Goal: Transaction & Acquisition: Download file/media

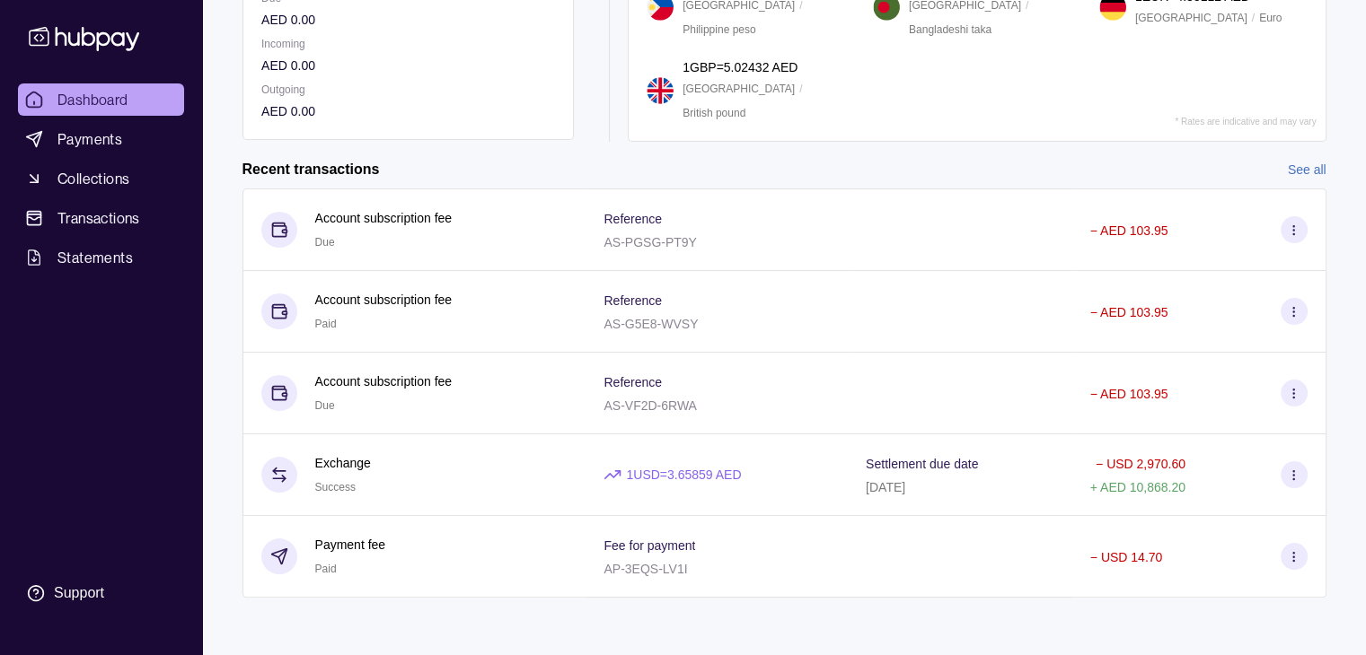
scroll to position [302, 0]
click at [125, 263] on span "Statements" at bounding box center [94, 258] width 75 height 22
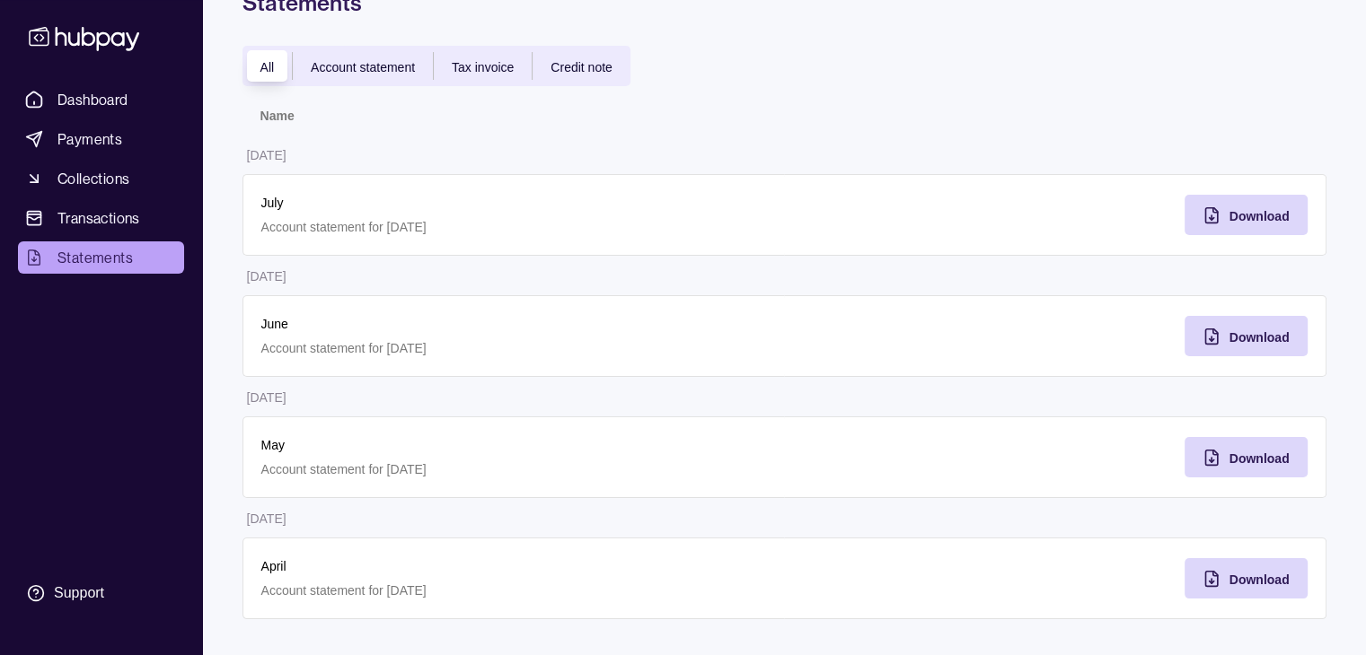
scroll to position [101, 0]
click at [1279, 575] on span "Download" at bounding box center [1259, 581] width 60 height 14
click at [1255, 454] on span "Download" at bounding box center [1259, 459] width 60 height 14
click at [1229, 338] on span "Download" at bounding box center [1259, 338] width 60 height 14
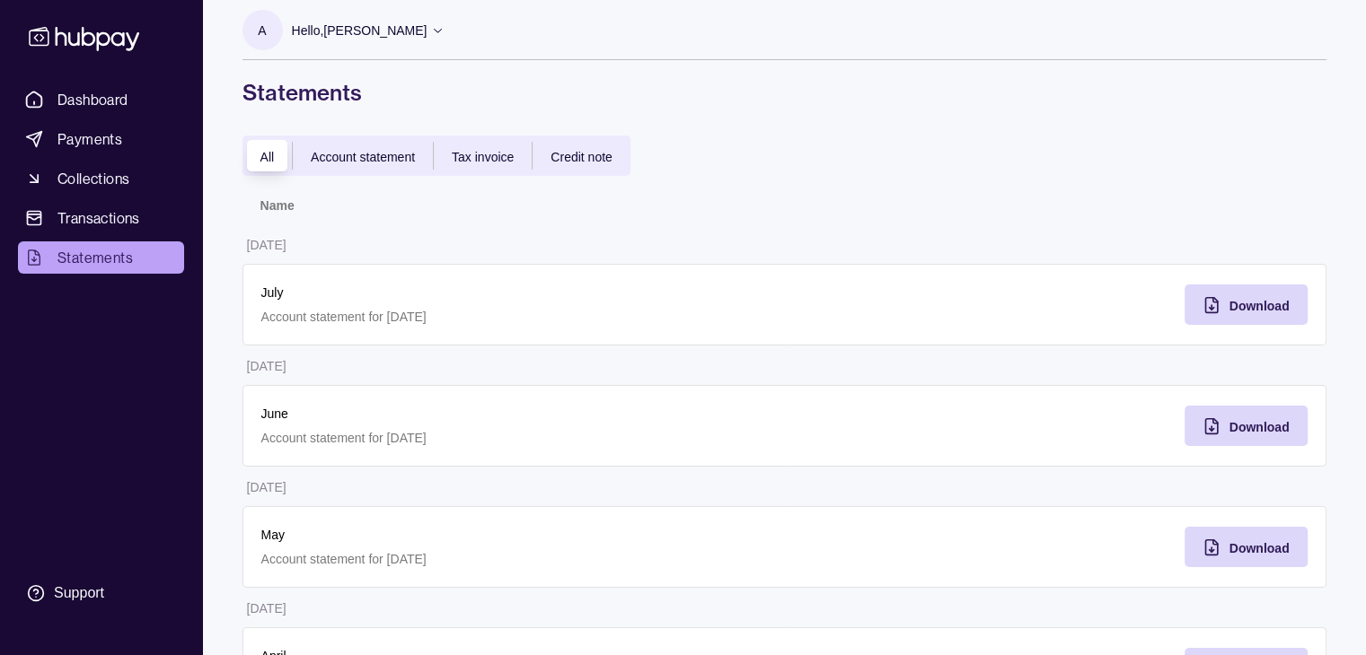
scroll to position [7, 0]
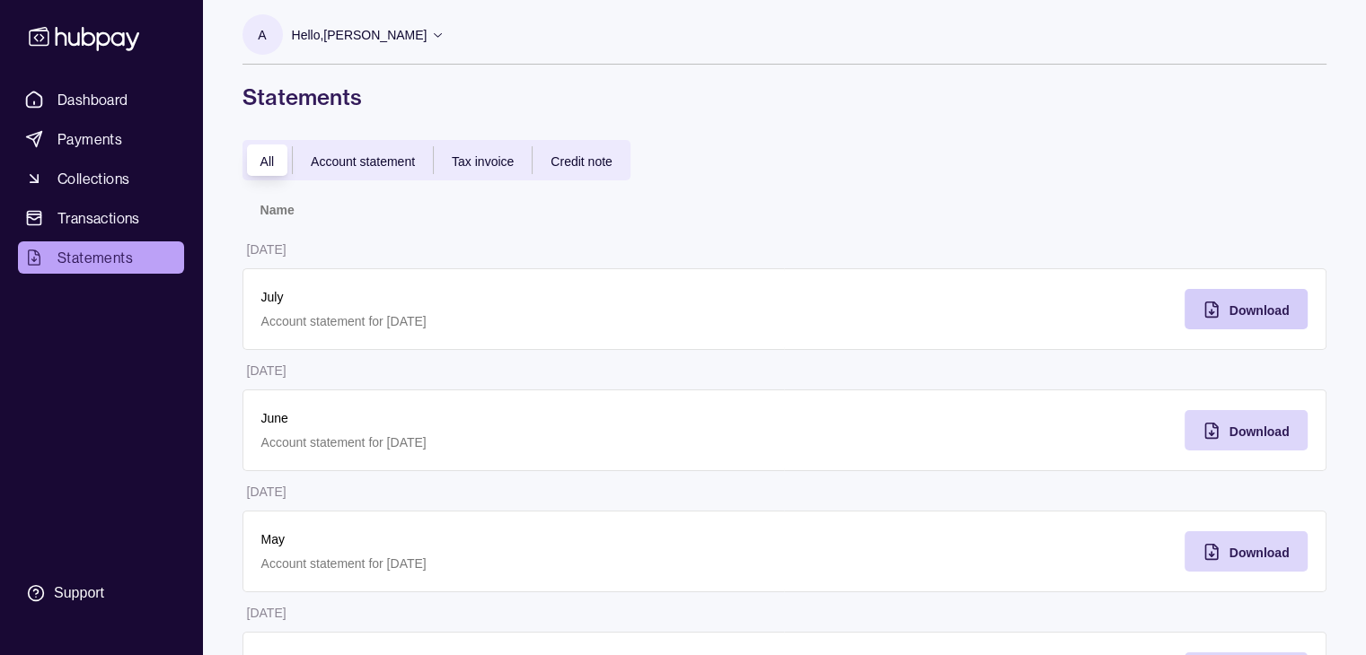
click at [1259, 310] on span "Download" at bounding box center [1259, 310] width 60 height 14
click at [120, 223] on span "Transactions" at bounding box center [98, 218] width 83 height 22
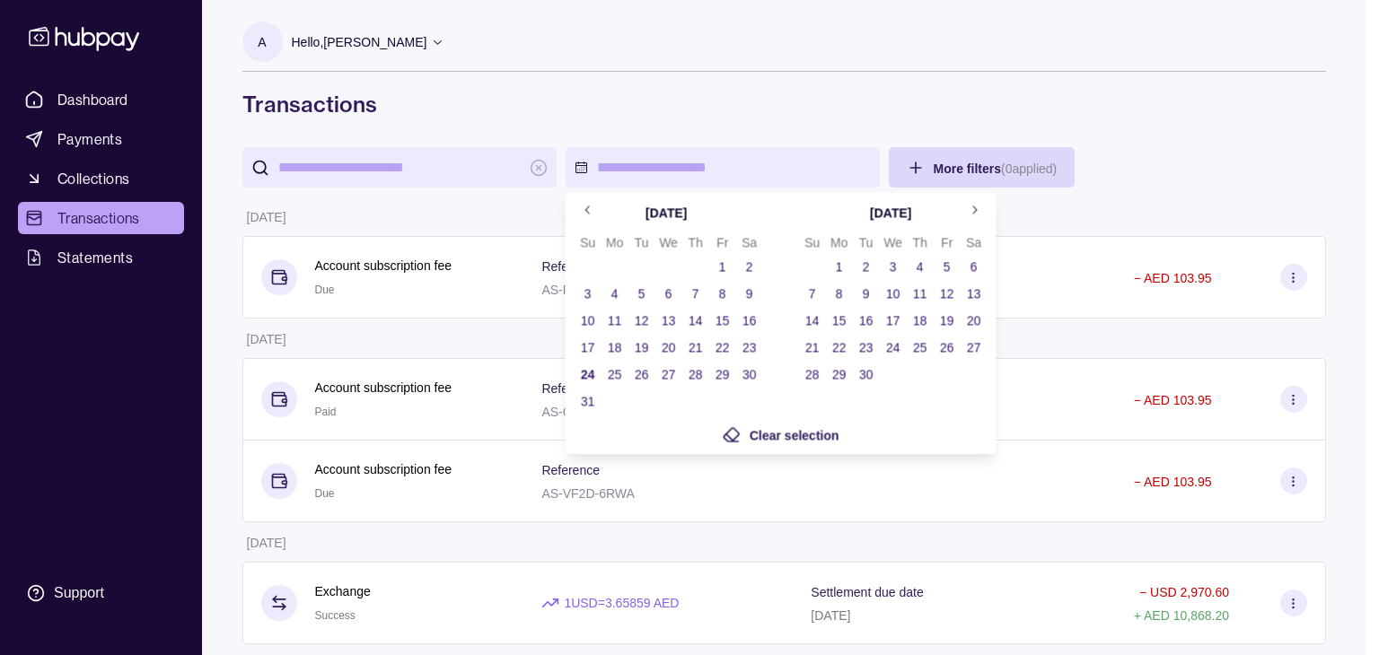
click at [721, 259] on button "1" at bounding box center [722, 266] width 25 height 25
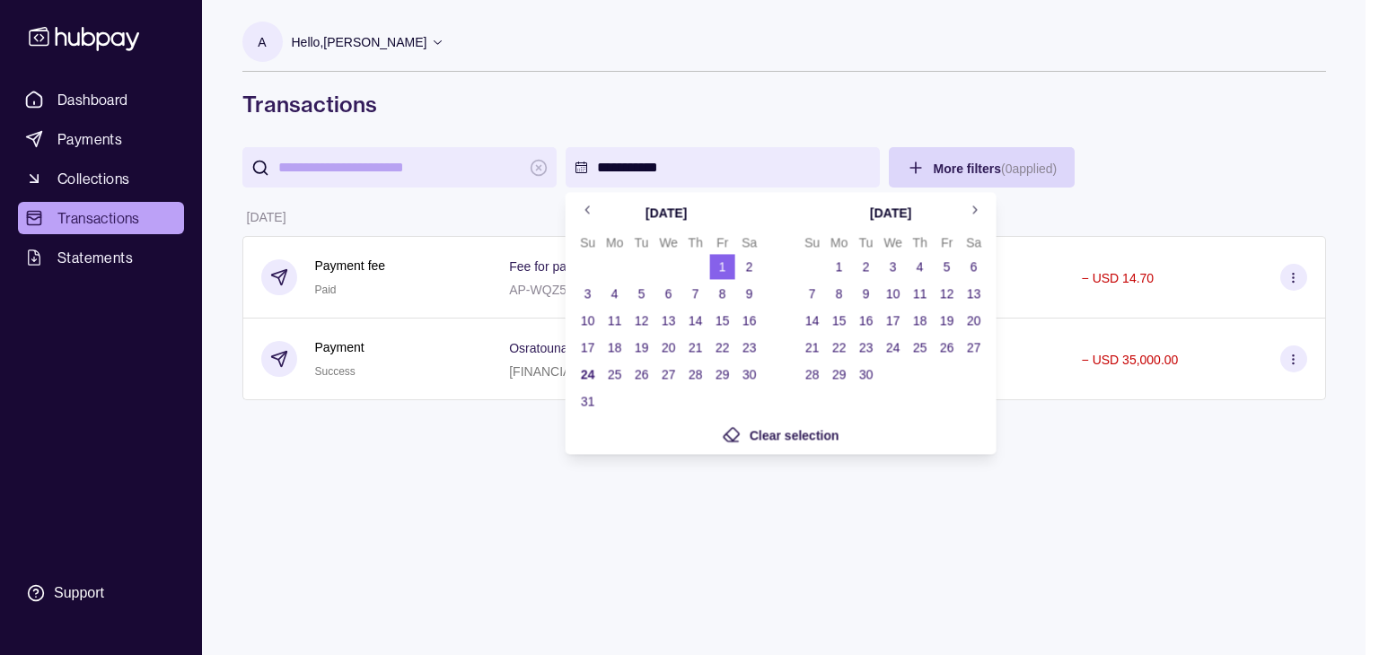
click at [585, 370] on button "24" at bounding box center [587, 374] width 25 height 25
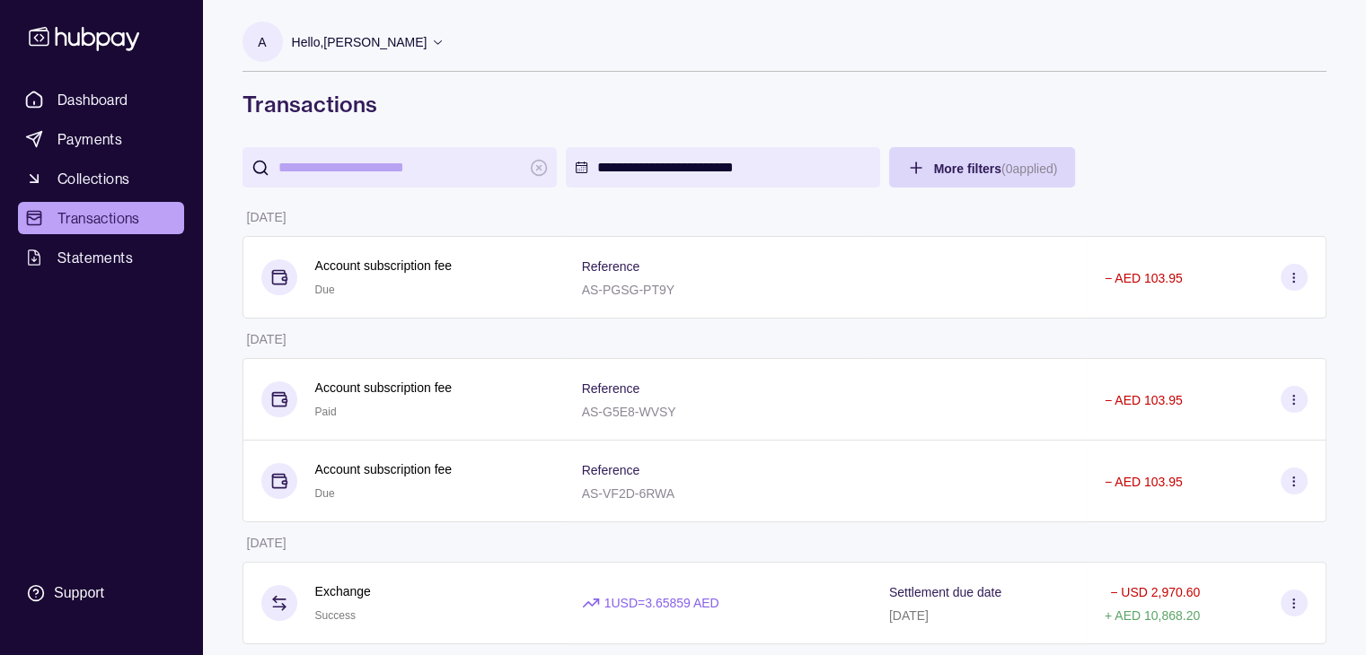
click at [1019, 36] on html "**********" at bounding box center [683, 585] width 1366 height 1170
